Goal: Task Accomplishment & Management: Manage account settings

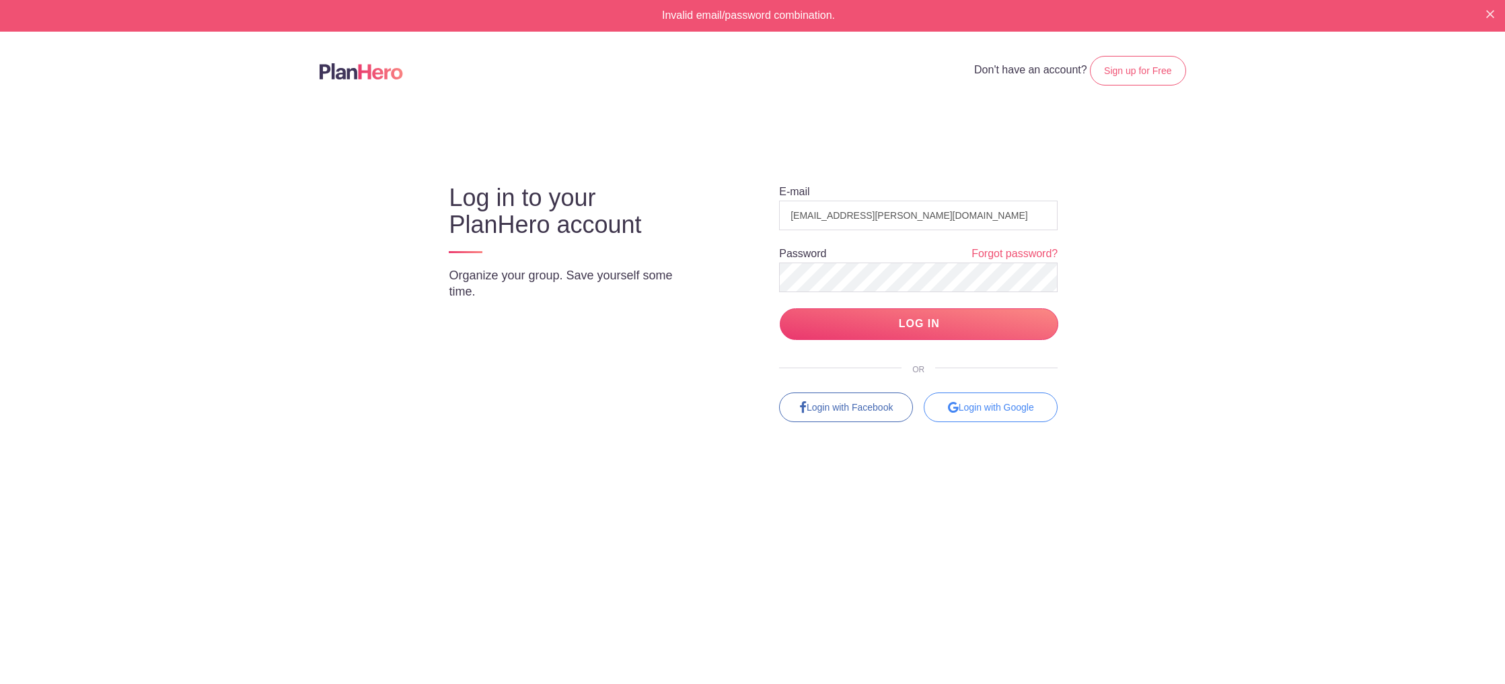
click at [780, 308] on input "LOG IN" at bounding box center [919, 324] width 279 height 32
click at [974, 196] on form "E-mail Password Forgot password? LOG IN" at bounding box center [918, 261] width 279 height 155
click at [966, 211] on input "email" at bounding box center [918, 215] width 279 height 30
type input "[EMAIL_ADDRESS][PERSON_NAME][DOMAIN_NAME]"
click at [177, 126] on body "Invalid email/password combination. Don't have an account? Sign up for Free Log…" at bounding box center [752, 342] width 1505 height 684
